Goal: Check status

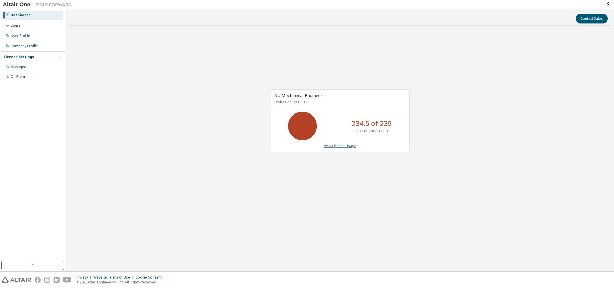
click at [335, 145] on link "View License Usage" at bounding box center [340, 145] width 32 height 5
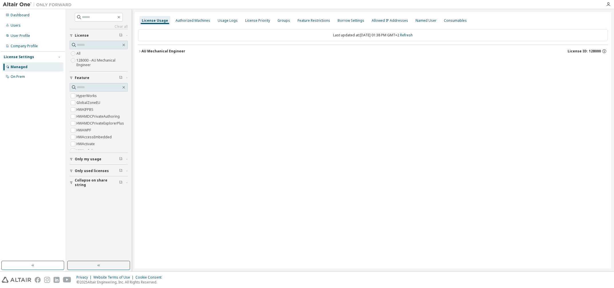
click at [139, 51] on icon "button" at bounding box center [139, 51] width 3 height 3
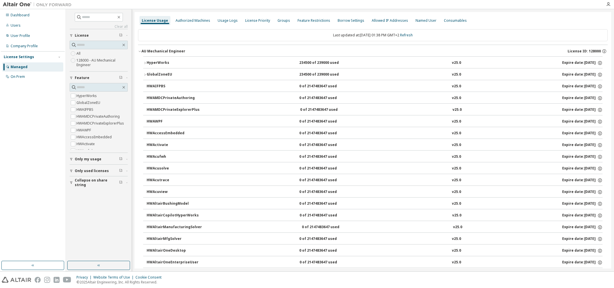
click at [151, 63] on div "HyperWorks" at bounding box center [173, 62] width 52 height 5
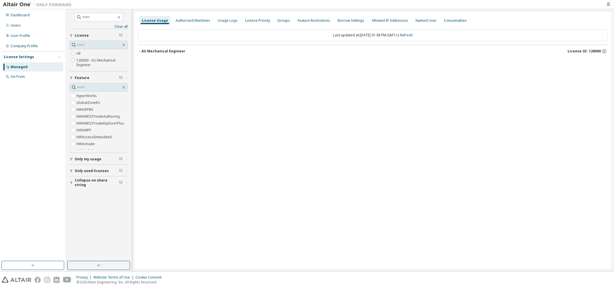
click at [140, 51] on icon "button" at bounding box center [139, 51] width 3 height 3
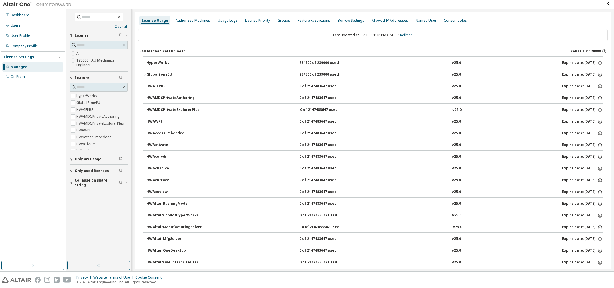
click at [146, 74] on icon "button" at bounding box center [144, 74] width 3 height 3
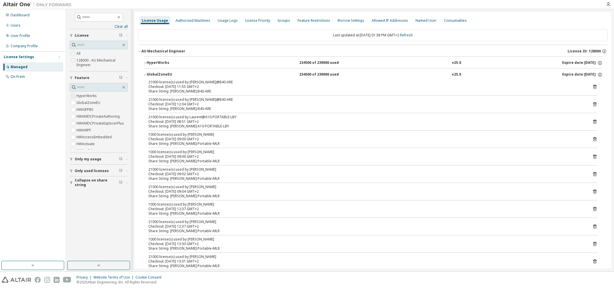
click at [84, 98] on label "HyperWorks" at bounding box center [86, 96] width 21 height 7
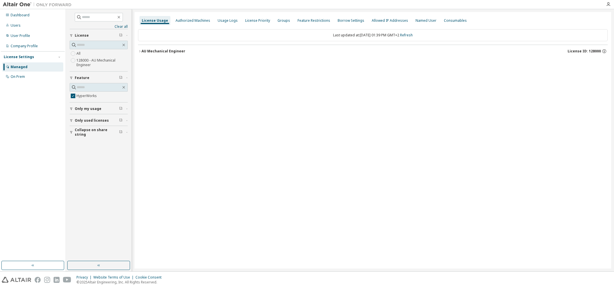
click at [142, 51] on div "AU Mechanical Engineer" at bounding box center [163, 51] width 44 height 5
click at [145, 62] on icon "button" at bounding box center [144, 62] width 3 height 3
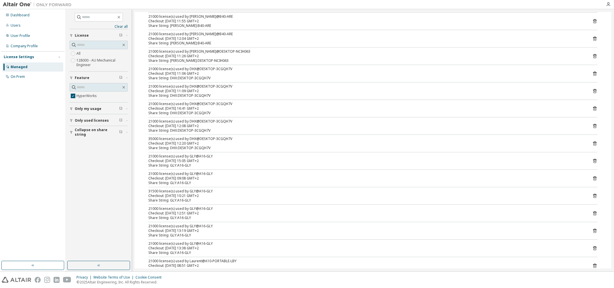
scroll to position [351, 0]
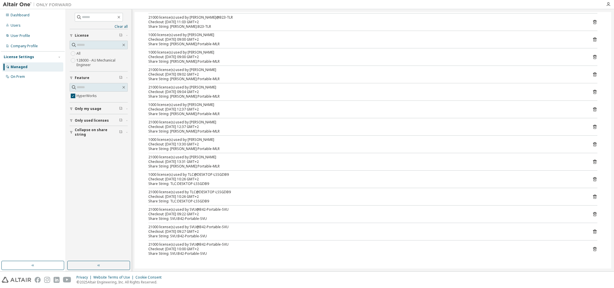
click at [93, 121] on span "Only used licenses" at bounding box center [92, 120] width 34 height 5
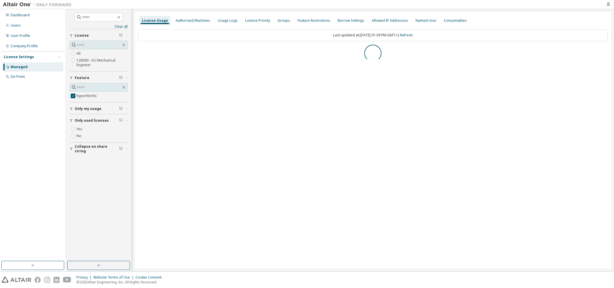
scroll to position [0, 0]
click at [154, 54] on button "AU Mechanical Engineer License ID: 128000" at bounding box center [373, 51] width 470 height 13
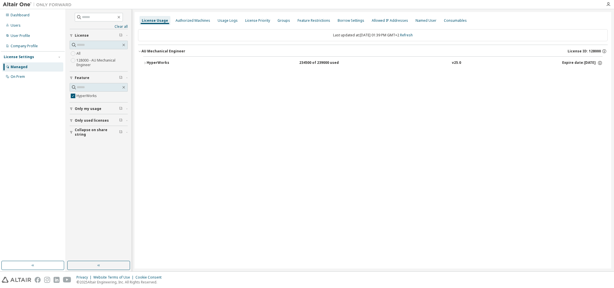
click at [151, 63] on div "HyperWorks" at bounding box center [173, 62] width 52 height 5
